Goal: Transaction & Acquisition: Obtain resource

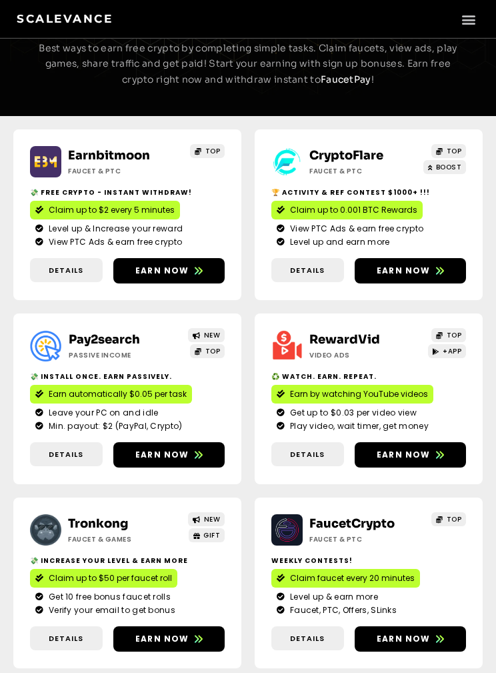
scroll to position [131, 0]
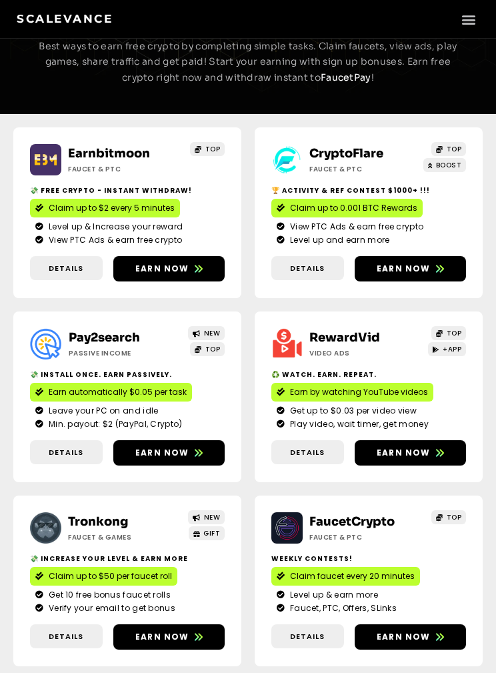
click at [296, 458] on span "Details" at bounding box center [307, 452] width 35 height 11
click at [302, 458] on span "Details" at bounding box center [307, 452] width 35 height 11
click at [299, 458] on span "Details" at bounding box center [307, 452] width 35 height 11
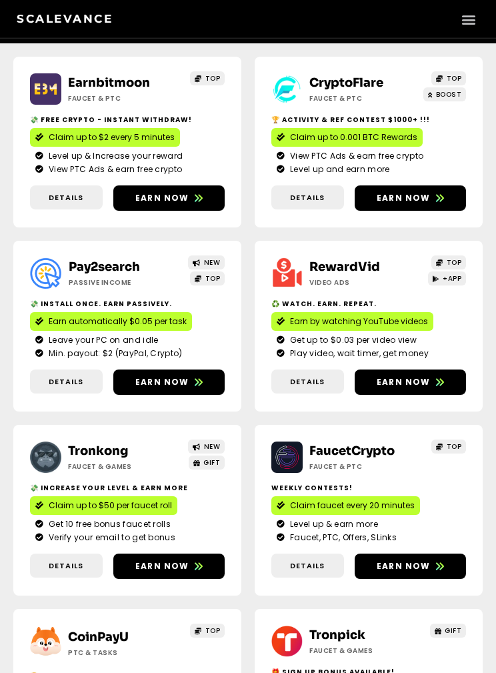
scroll to position [209, 0]
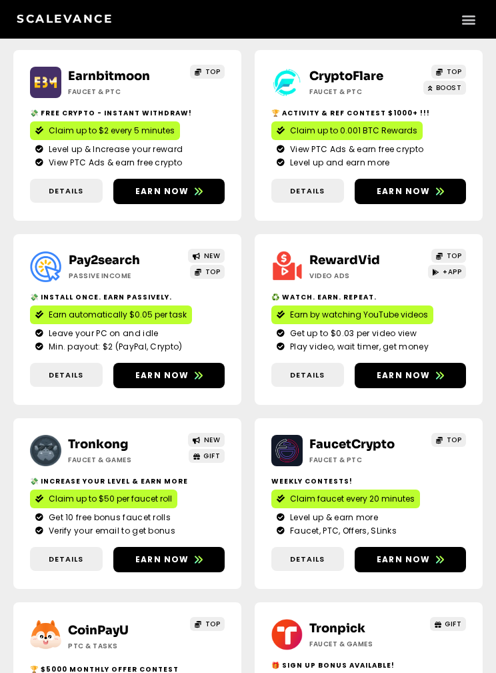
click at [315, 381] on span "Details" at bounding box center [307, 374] width 35 height 11
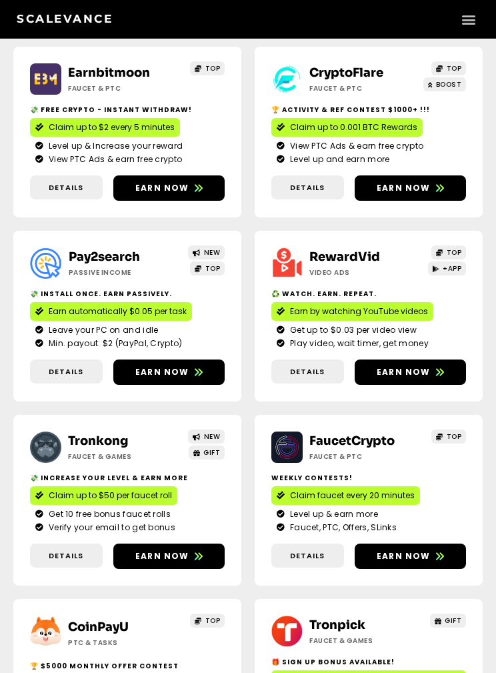
scroll to position [265, 0]
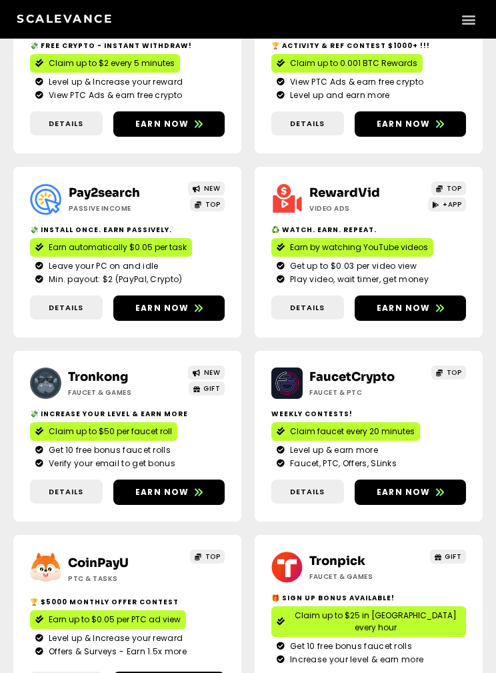
scroll to position [278, 0]
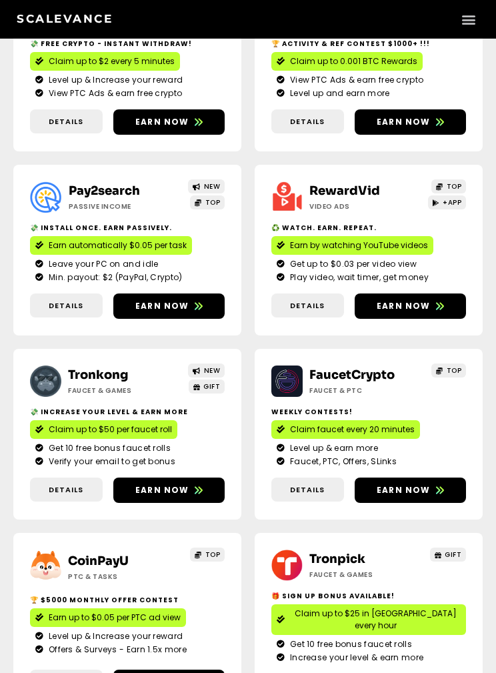
click at [307, 311] on span "Details" at bounding box center [307, 305] width 35 height 11
click at [296, 311] on span "Details" at bounding box center [307, 305] width 35 height 11
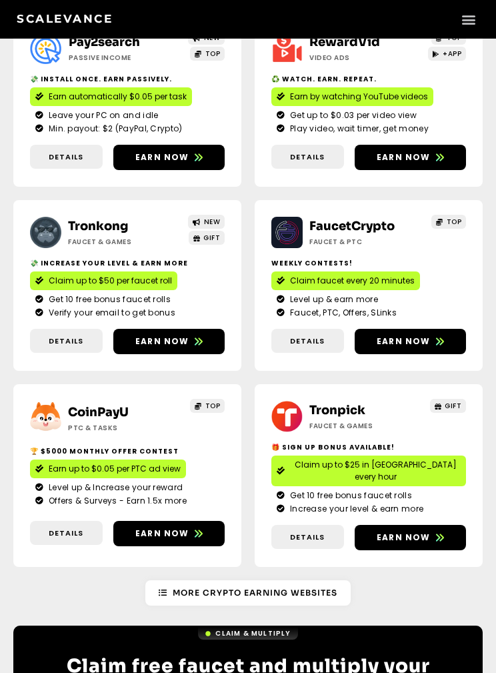
scroll to position [428, 0]
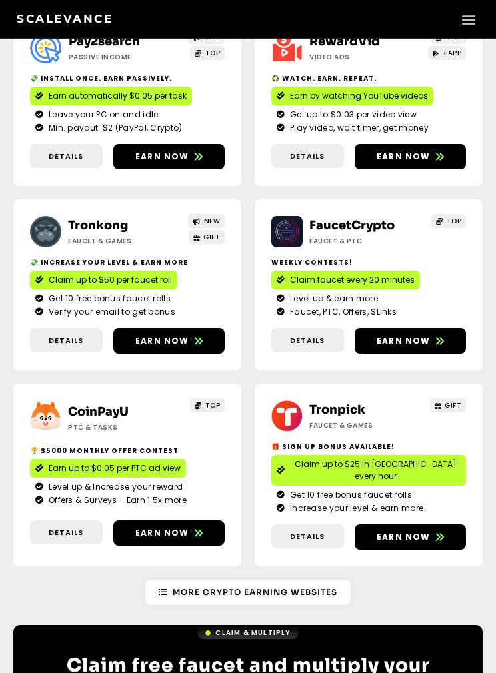
click at [63, 346] on span "Details" at bounding box center [66, 340] width 35 height 11
click at [381, 163] on span "Earn now" at bounding box center [404, 157] width 54 height 12
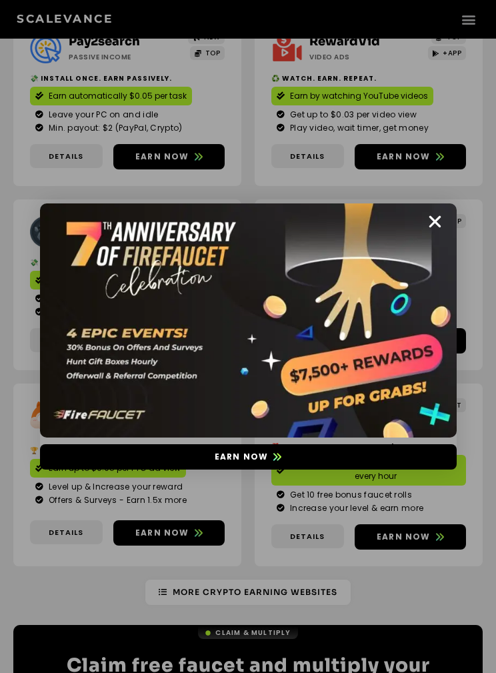
scroll to position [481, 0]
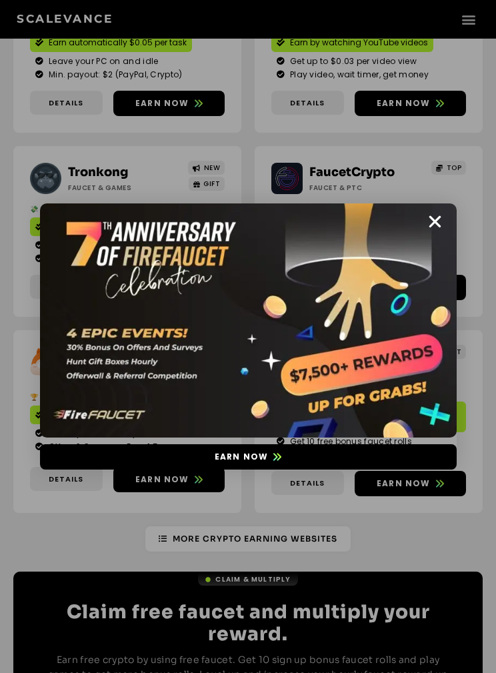
click at [437, 218] on icon "Close" at bounding box center [435, 221] width 17 height 17
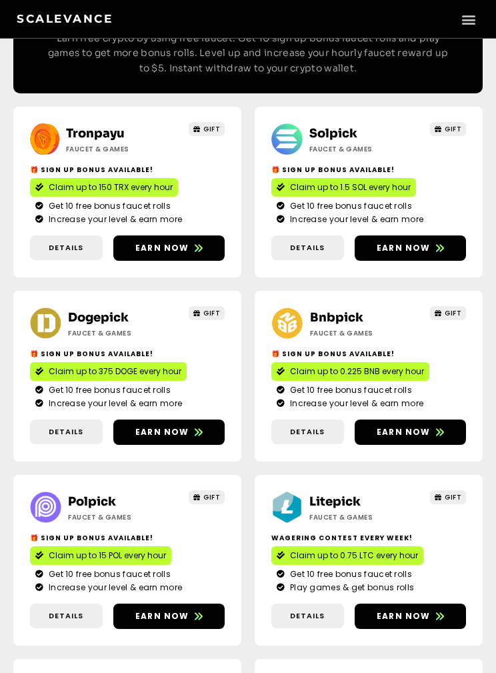
scroll to position [1102, 0]
click at [311, 253] on span "Details" at bounding box center [307, 247] width 35 height 11
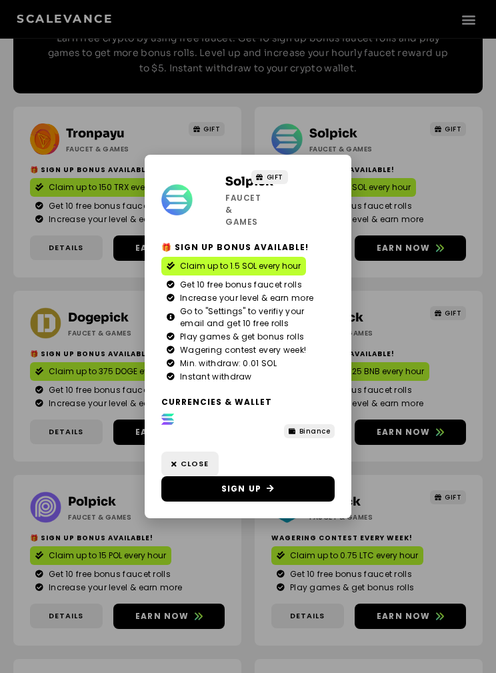
click at [253, 495] on span "Sign Up" at bounding box center [241, 489] width 40 height 12
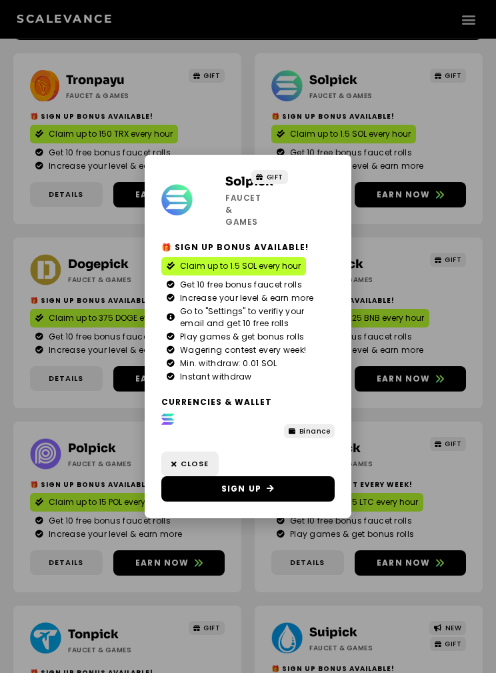
click at [85, 227] on div "Solpick Faucet & Games GIFT 🎁 Sign Up Bonus Available! Claim up to 1.5 SOL ever…" at bounding box center [248, 336] width 496 height 673
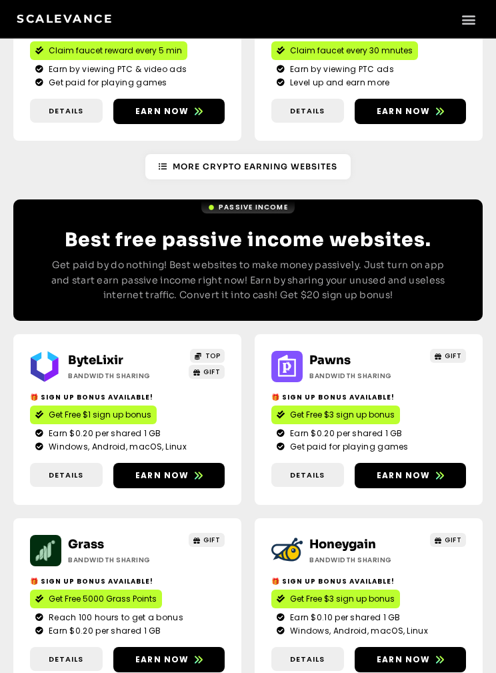
scroll to position [2368, 0]
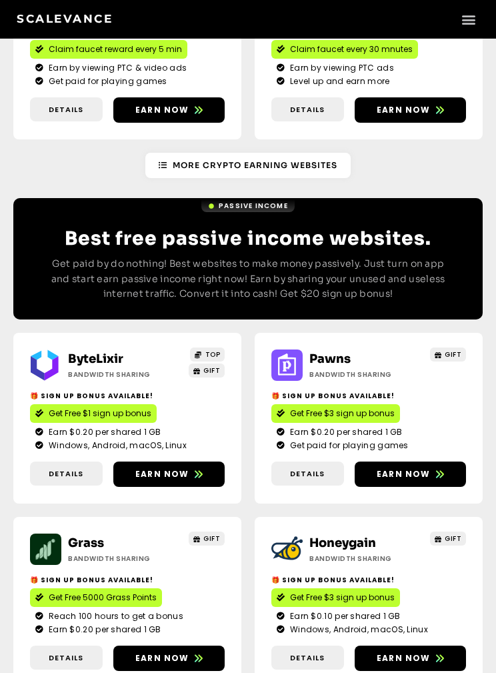
click at [233, 178] on link "More Crypto earning Websites" at bounding box center [247, 165] width 205 height 25
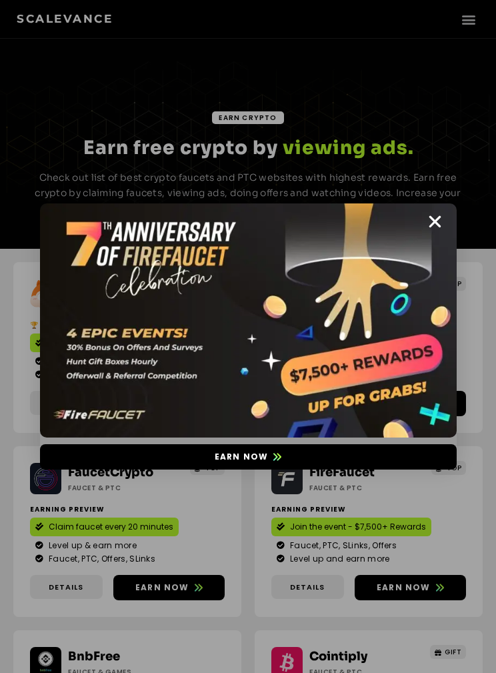
click at [435, 219] on icon "Close" at bounding box center [435, 221] width 17 height 17
